Goal: Task Accomplishment & Management: Manage account settings

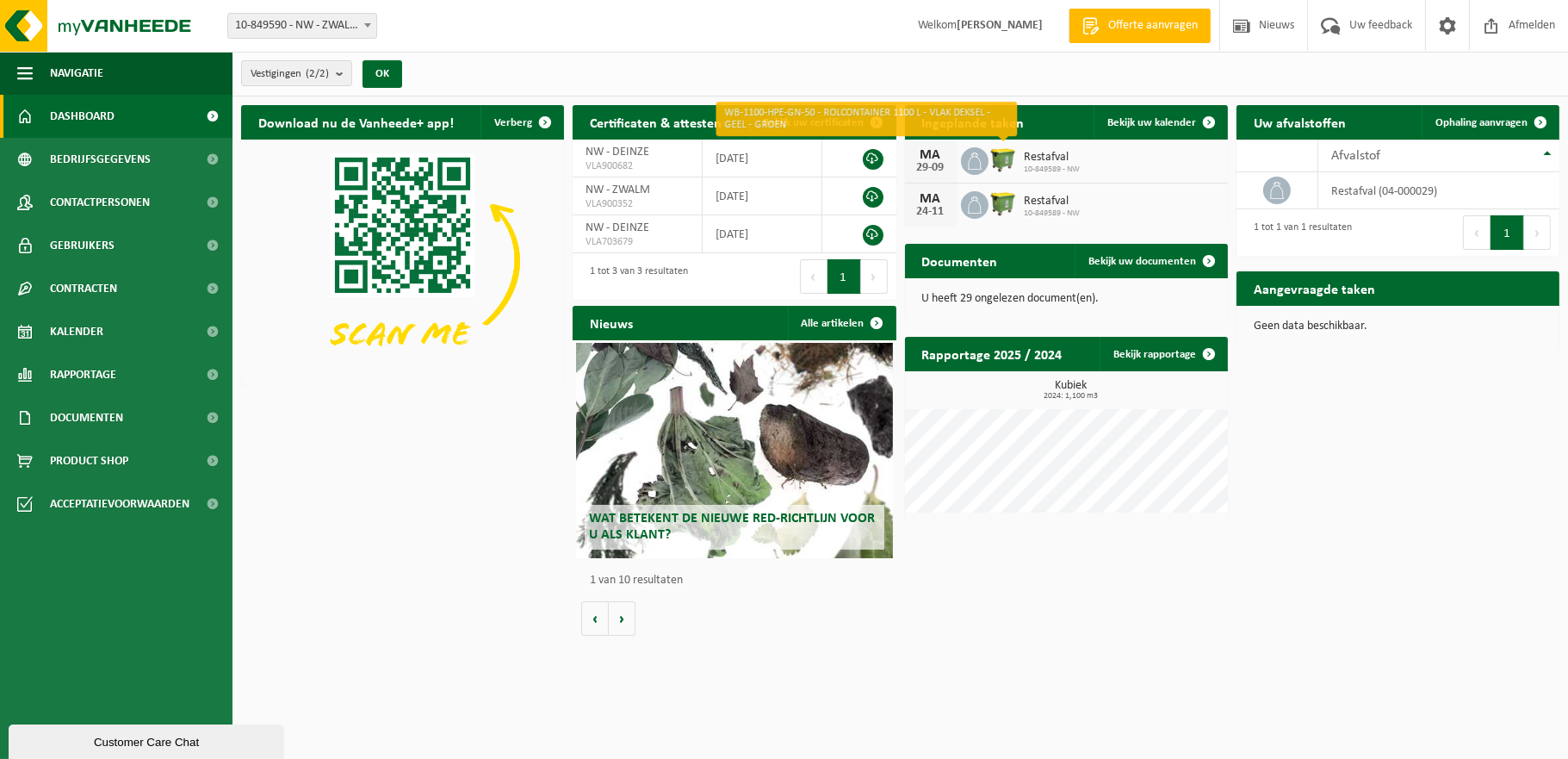
click at [997, 160] on img at bounding box center [1004, 159] width 29 height 29
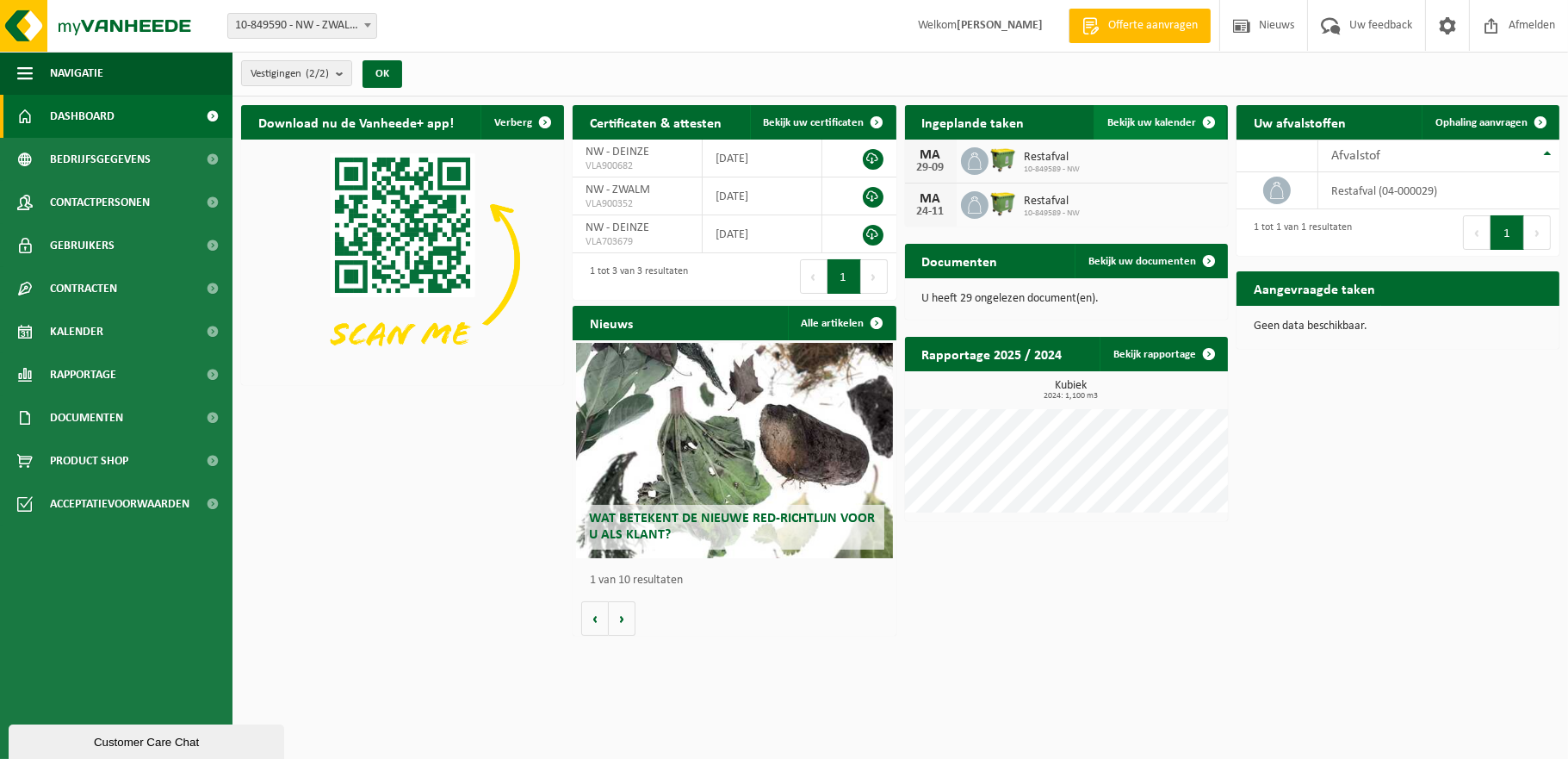
click at [1199, 122] on span at bounding box center [1209, 123] width 35 height 35
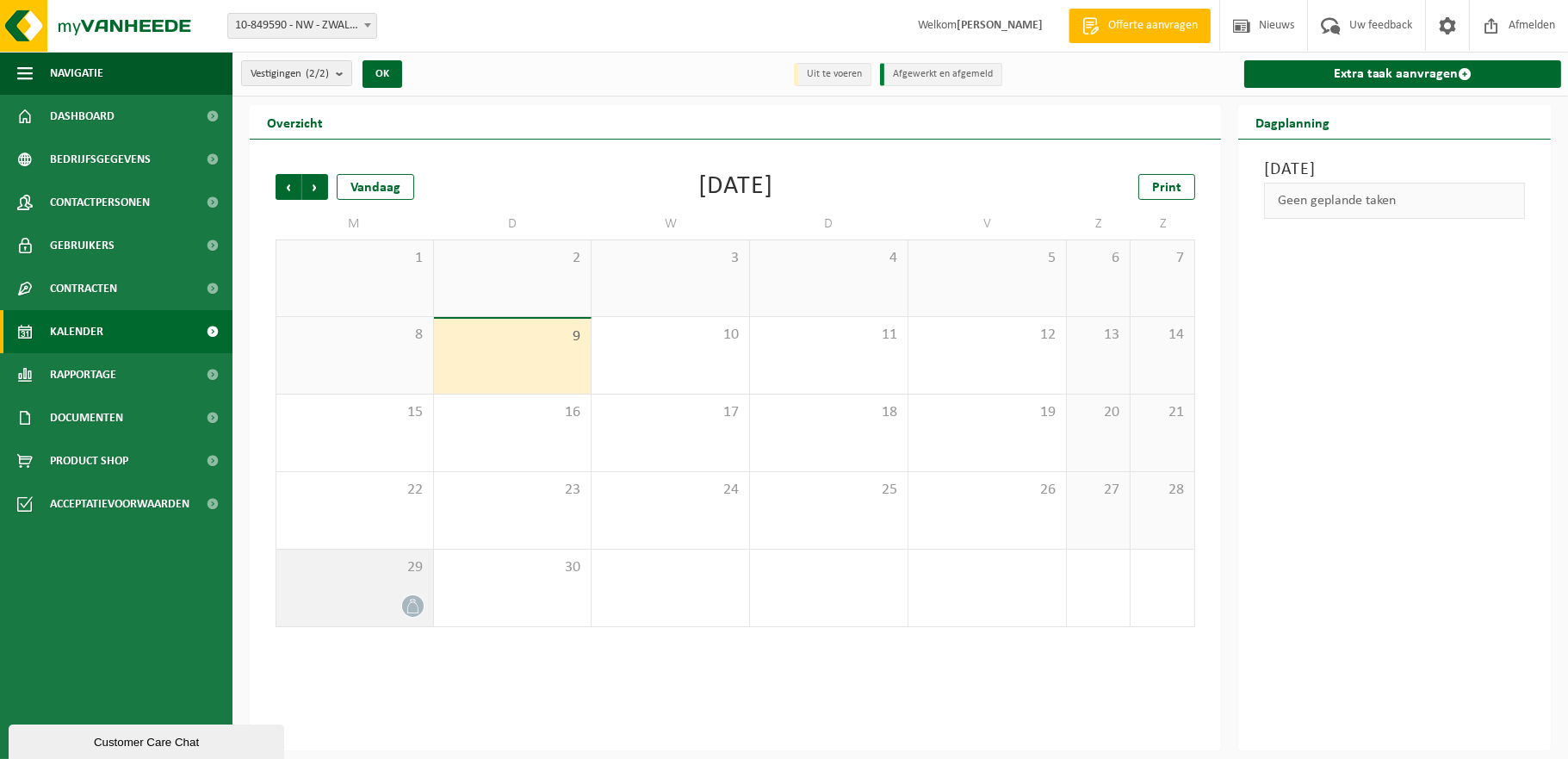
click at [415, 599] on icon at bounding box center [412, 605] width 15 height 15
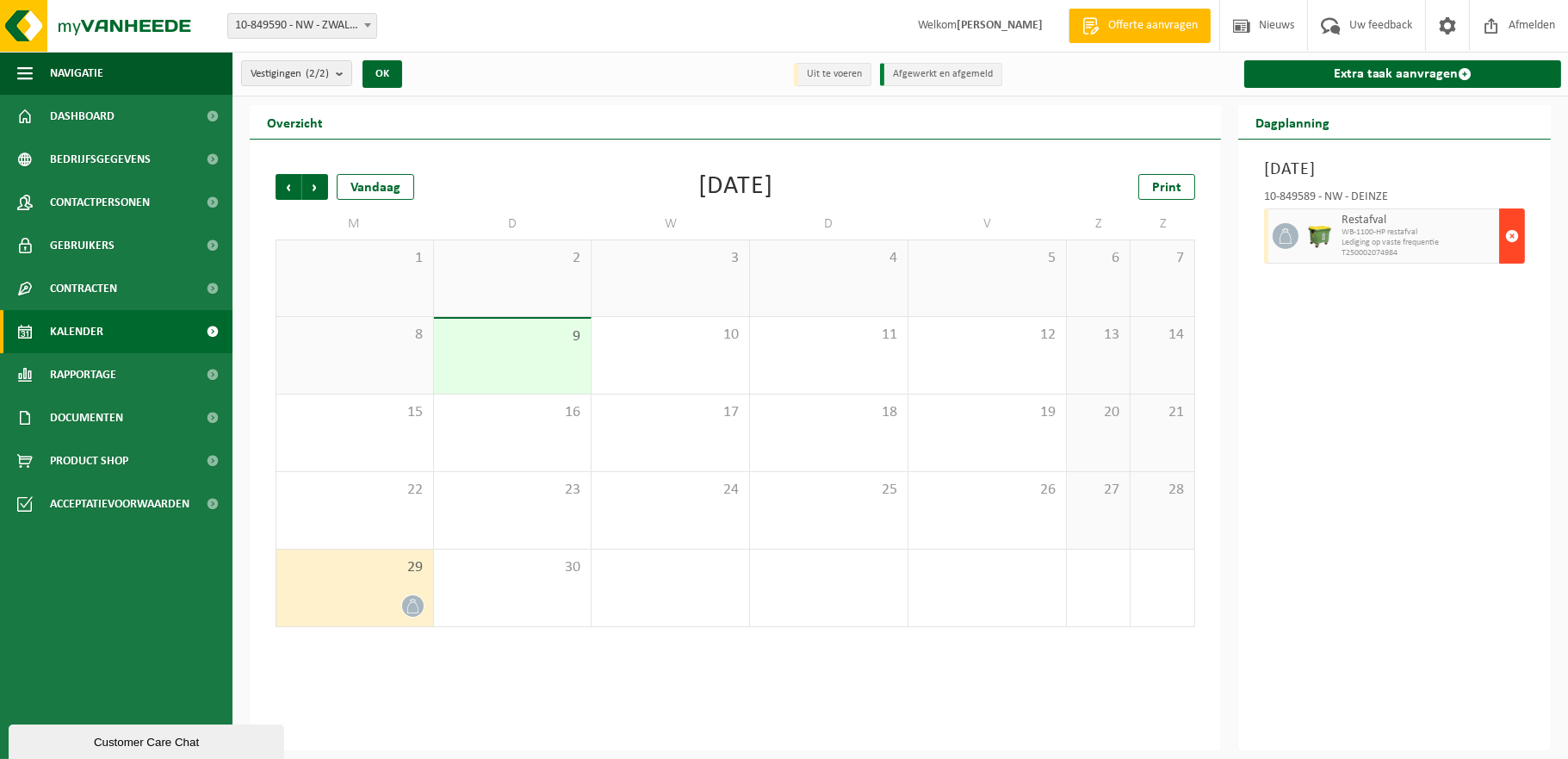
click at [1507, 240] on span "button" at bounding box center [1512, 236] width 14 height 35
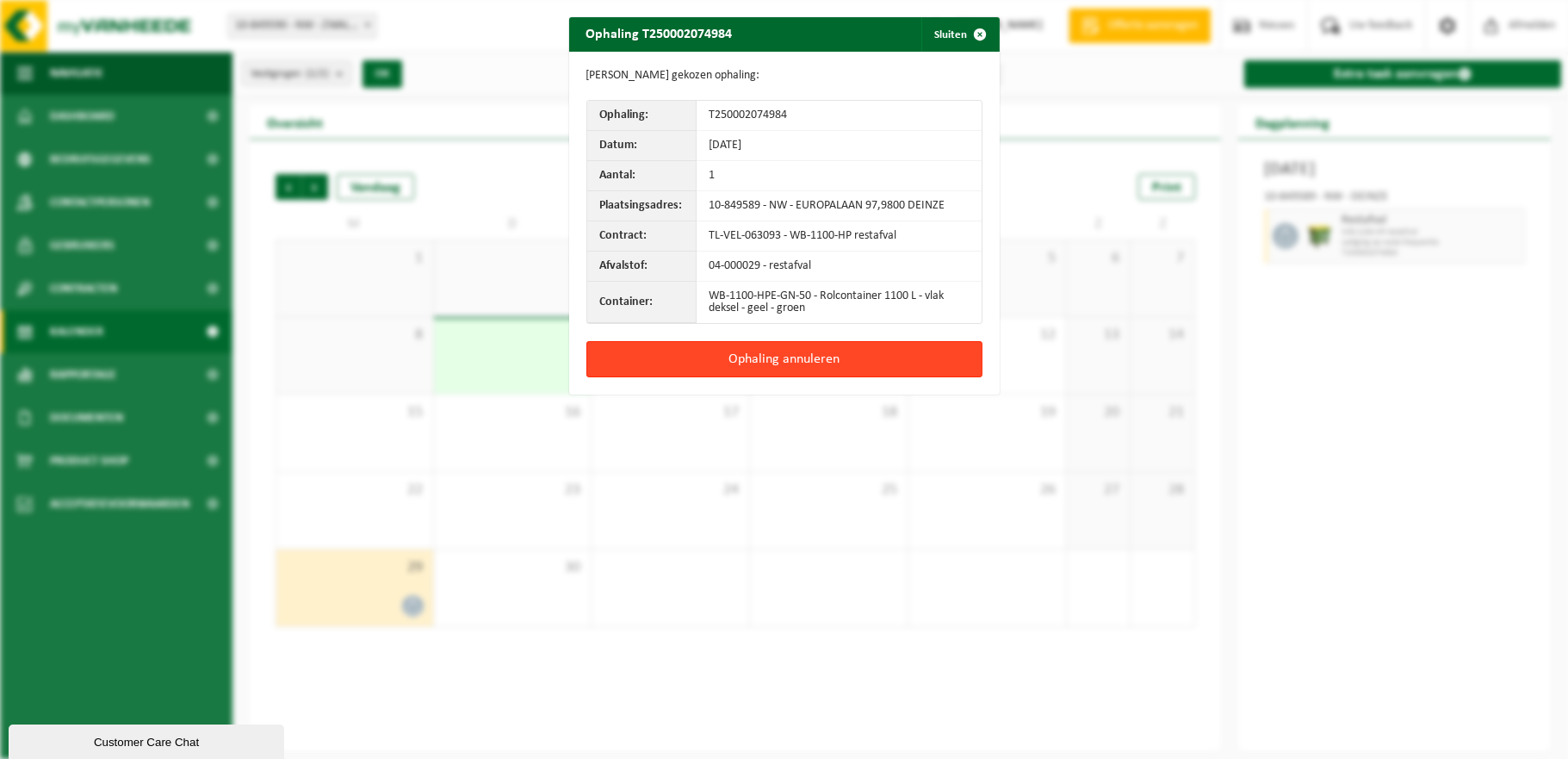
click at [762, 354] on button "Ophaling annuleren" at bounding box center [784, 359] width 396 height 36
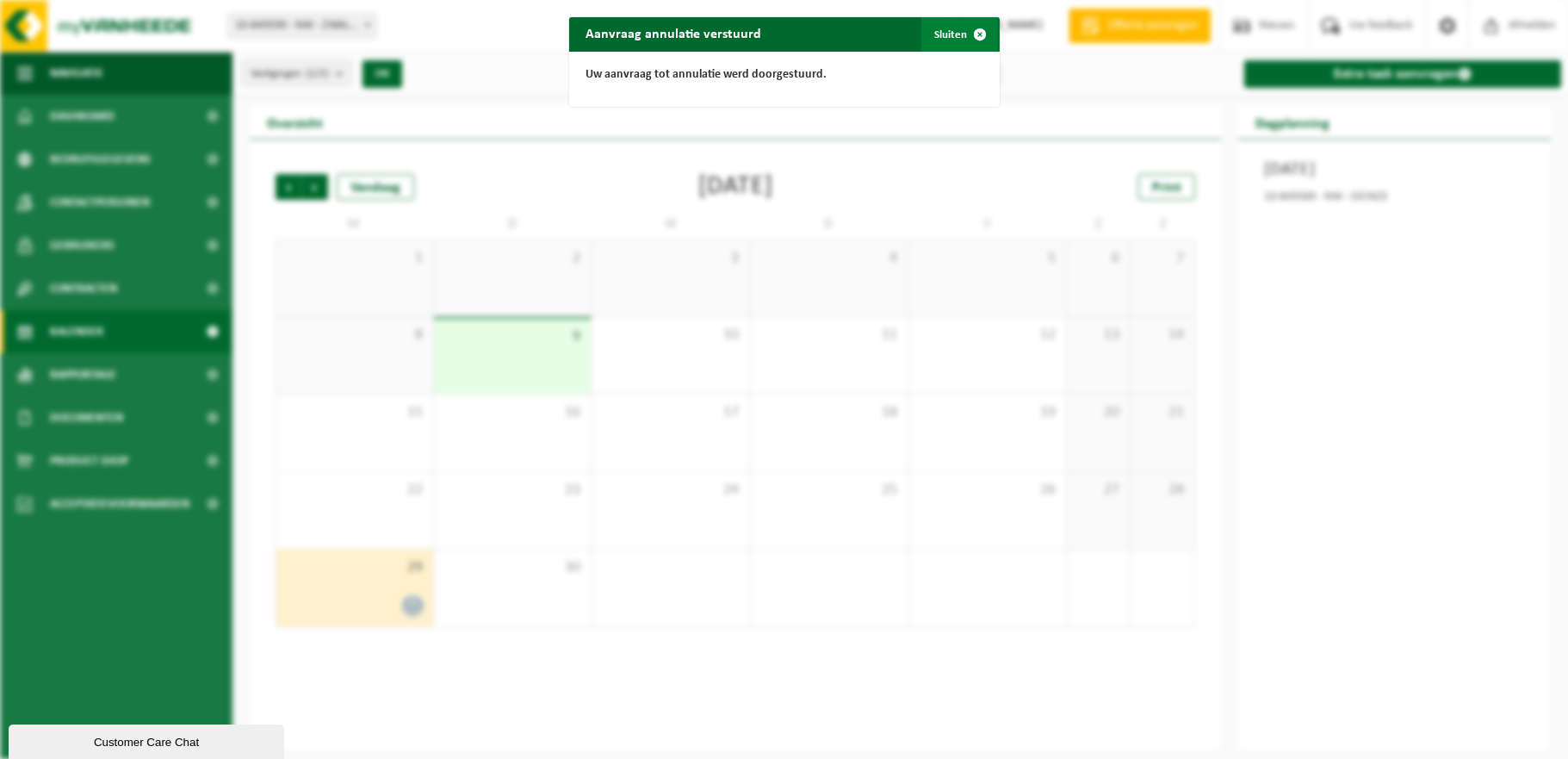
click at [934, 35] on button "Sluiten" at bounding box center [959, 35] width 77 height 35
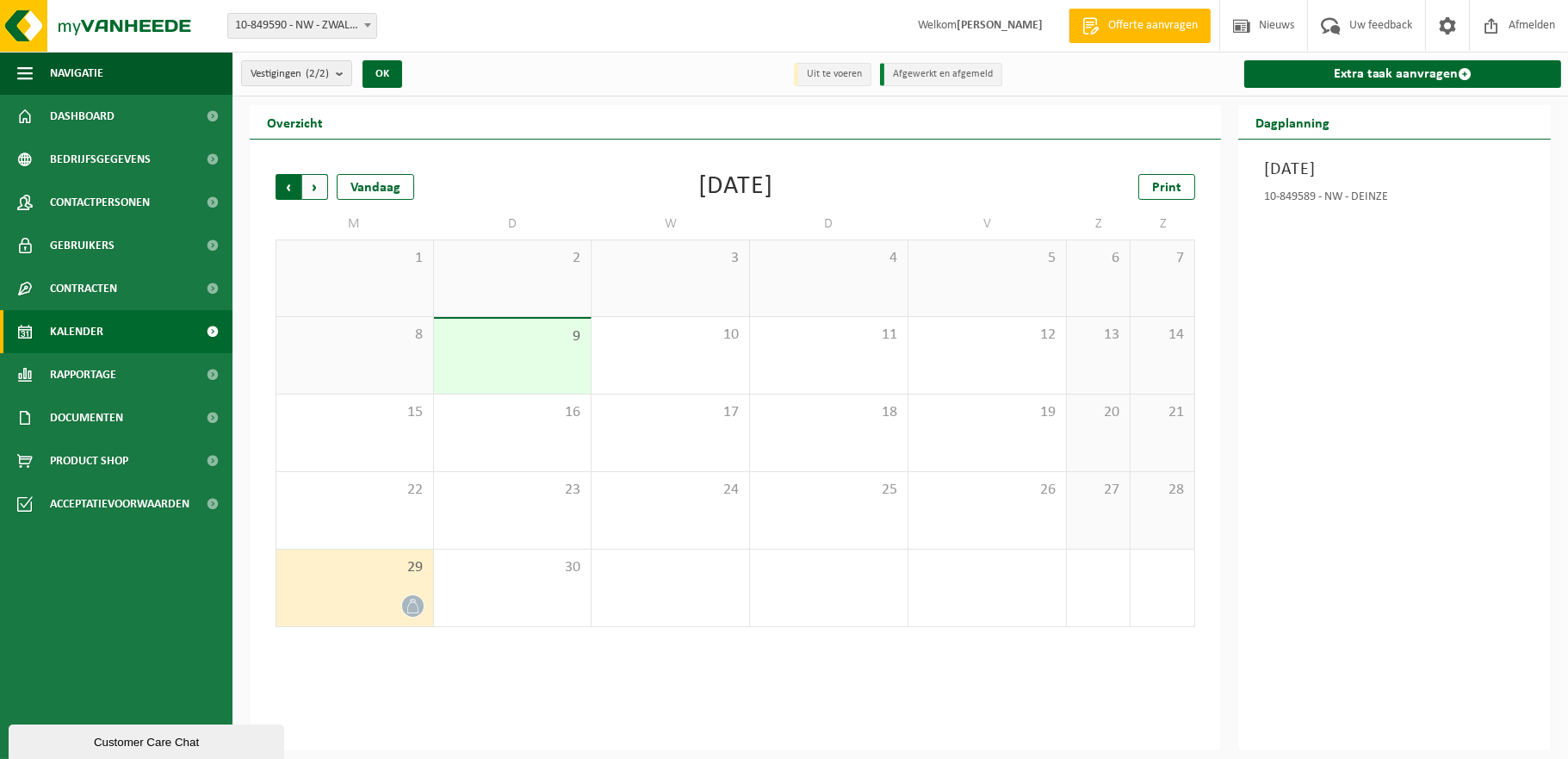
click at [322, 182] on span "Volgende" at bounding box center [316, 187] width 26 height 26
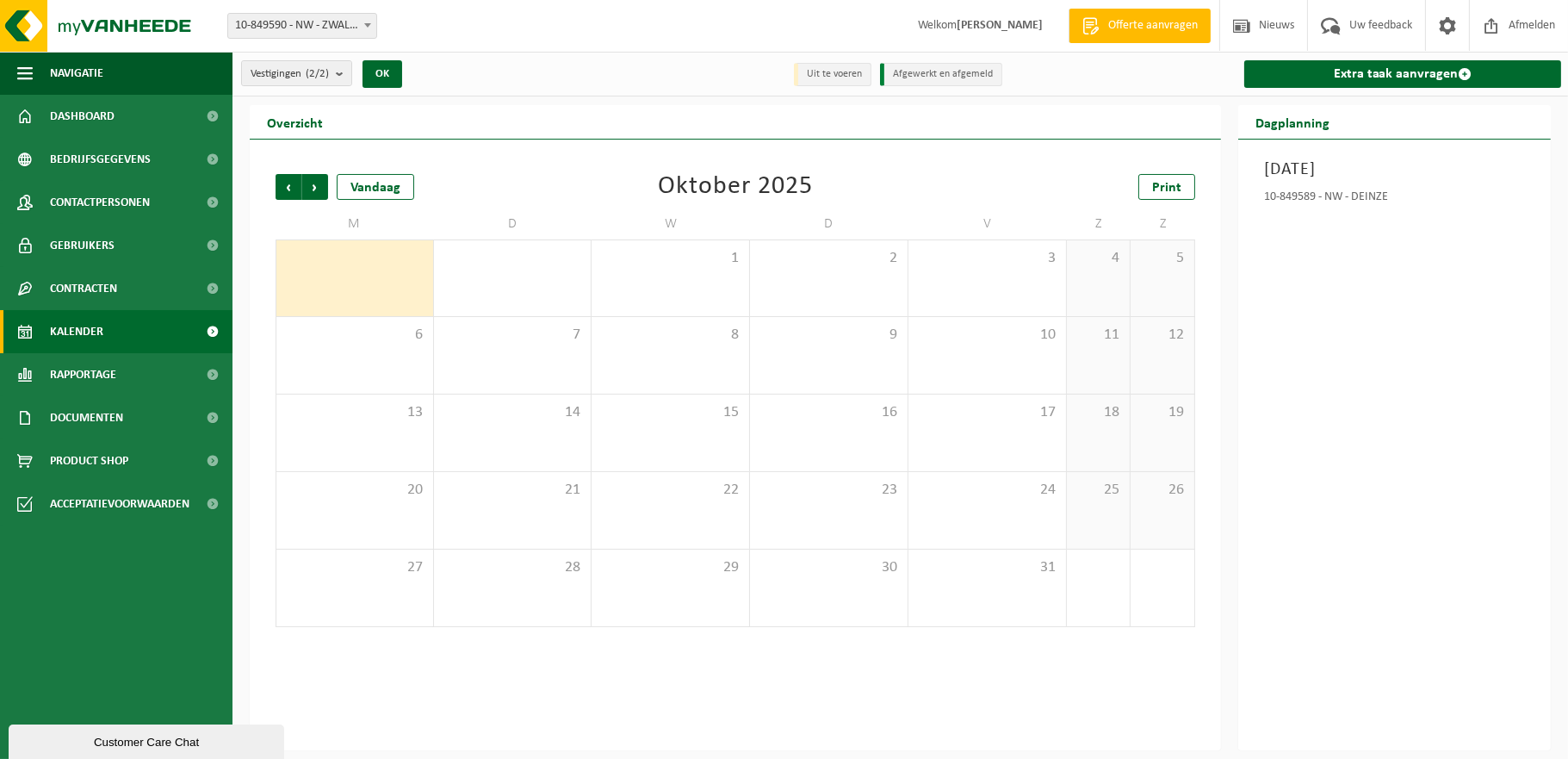
click at [322, 182] on span "Volgende" at bounding box center [316, 187] width 26 height 26
